Goal: Task Accomplishment & Management: Manage account settings

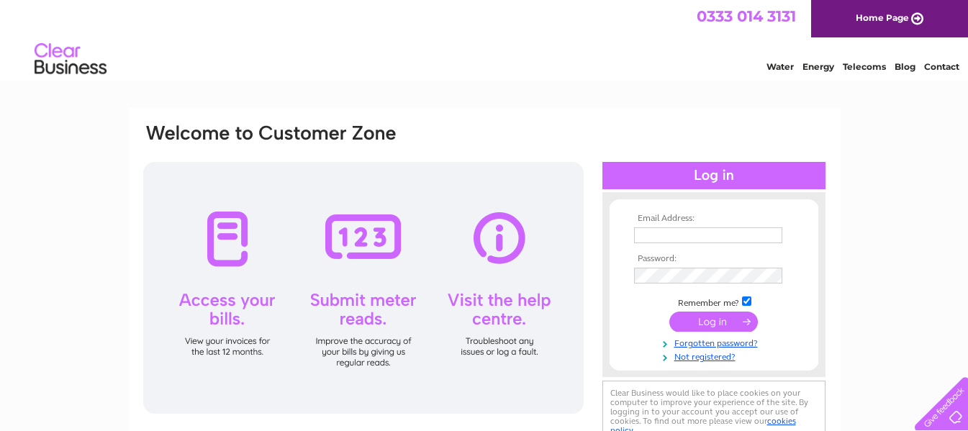
type input "rmantiquesgainsborough@gmail.com"
click at [706, 323] on input "submit" at bounding box center [713, 321] width 88 height 20
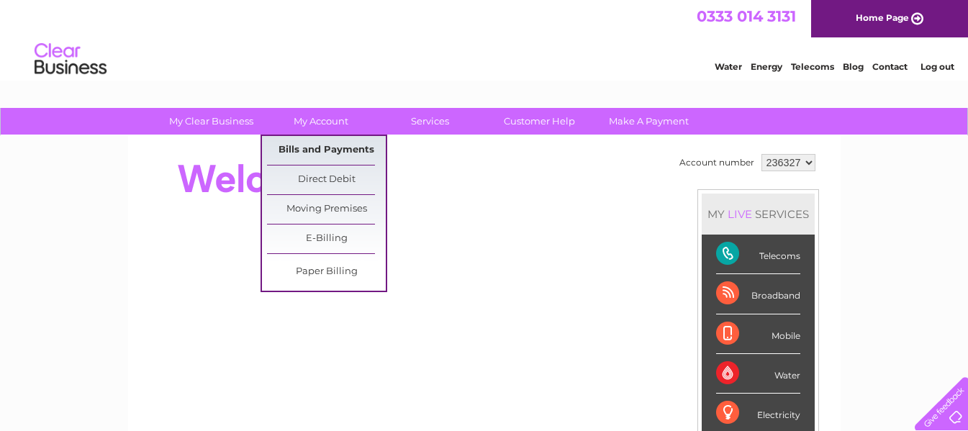
click at [358, 149] on link "Bills and Payments" at bounding box center [326, 150] width 119 height 29
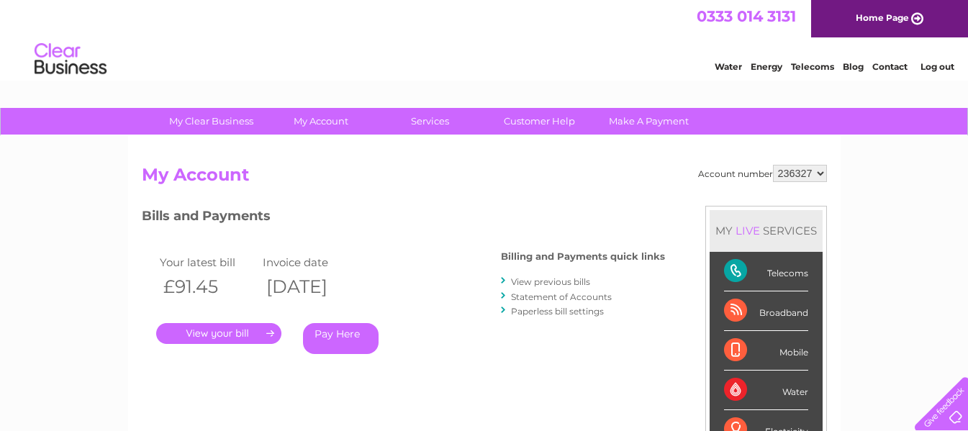
click at [236, 333] on link "." at bounding box center [218, 333] width 125 height 21
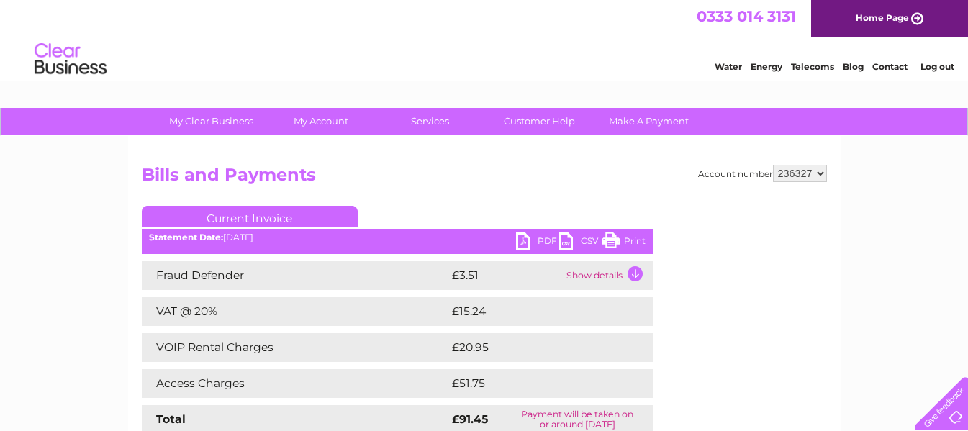
click at [614, 238] on link "Print" at bounding box center [623, 242] width 43 height 21
click at [945, 66] on link "Log out" at bounding box center [937, 66] width 34 height 11
